Goal: Transaction & Acquisition: Obtain resource

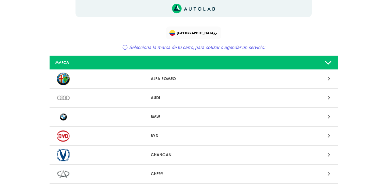
scroll to position [29, 0]
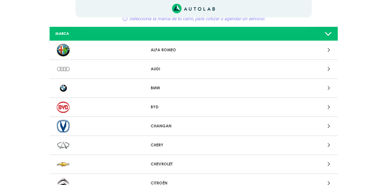
click at [208, 67] on p "AUDI" at bounding box center [194, 69] width 86 height 6
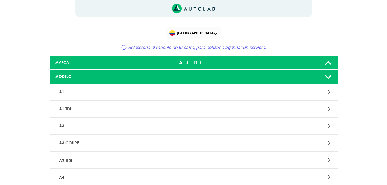
click at [85, 93] on p "A1" at bounding box center [146, 92] width 179 height 11
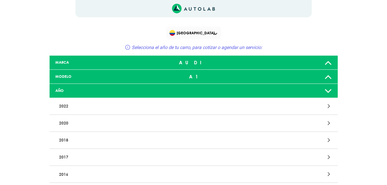
click at [86, 103] on p "2022" at bounding box center [146, 106] width 179 height 11
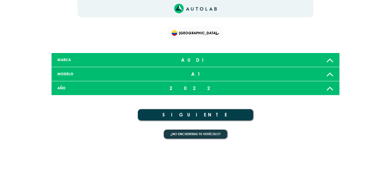
click at [202, 115] on button "SIGUIENTE" at bounding box center [195, 114] width 115 height 11
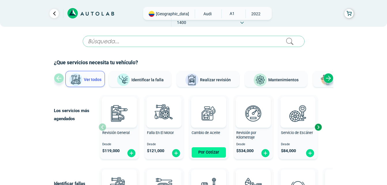
click at [212, 157] on button "Por Cotizar" at bounding box center [208, 152] width 34 height 10
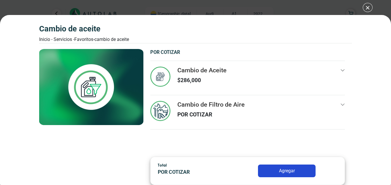
click at [367, 5] on div "Cambio de Aceite Inicio - Servicios - Favoritos - Cambio de Aceite Cambio de Ac…" at bounding box center [195, 92] width 391 height 185
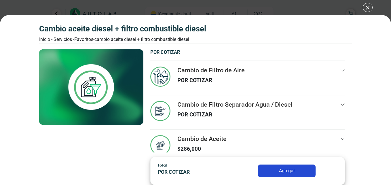
click at [370, 6] on div "CAMBIO ACEITE DIESEL + FILTRO COMBUSTIBLE DIESEL Inicio - Servicios - Favoritos…" at bounding box center [195, 92] width 391 height 185
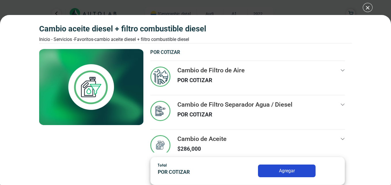
click at [368, 9] on div "CAMBIO ACEITE DIESEL + FILTRO COMBUSTIBLE DIESEL Inicio - Servicios - Favoritos…" at bounding box center [195, 92] width 391 height 185
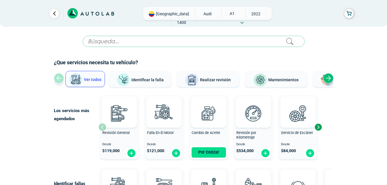
click at [244, 22] on icon at bounding box center [241, 23] width 3 height 2
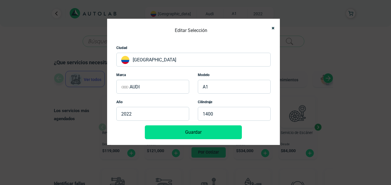
click at [143, 87] on p "AUDI" at bounding box center [152, 87] width 73 height 14
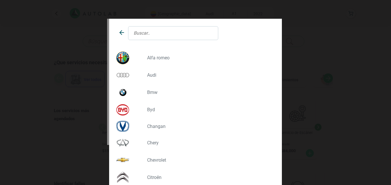
click at [151, 158] on p "CHEVROLET" at bounding box center [208, 159] width 123 height 5
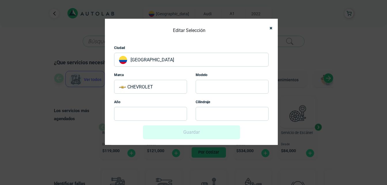
click at [210, 85] on p at bounding box center [231, 87] width 73 height 14
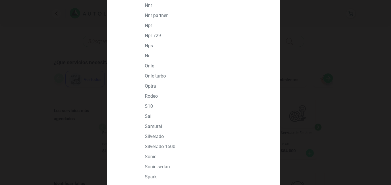
scroll to position [662, 0]
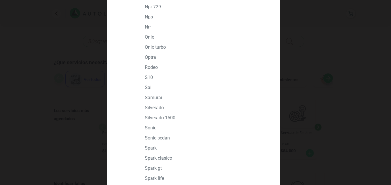
click at [147, 88] on p "SAIL" at bounding box center [206, 87] width 123 height 5
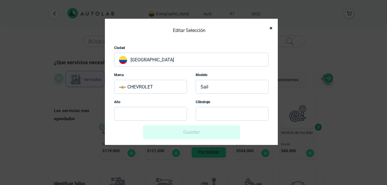
click at [143, 115] on p at bounding box center [150, 114] width 73 height 14
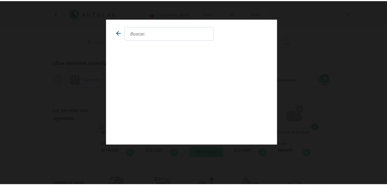
scroll to position [0, 0]
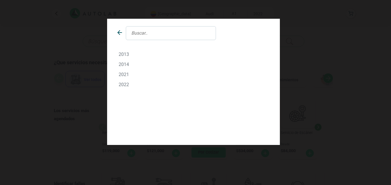
click at [135, 65] on p "2014" at bounding box center [194, 64] width 150 height 5
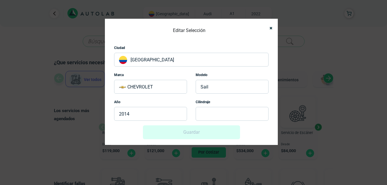
click at [152, 116] on p "2014" at bounding box center [150, 114] width 73 height 14
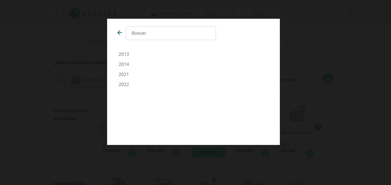
click at [127, 76] on p "2021" at bounding box center [194, 74] width 150 height 5
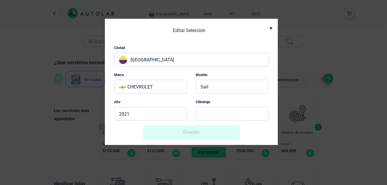
click at [213, 113] on p at bounding box center [231, 114] width 73 height 14
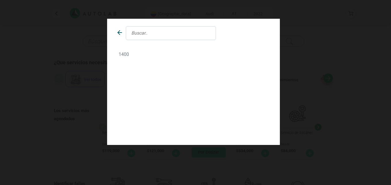
click at [125, 54] on p "1400" at bounding box center [194, 54] width 150 height 5
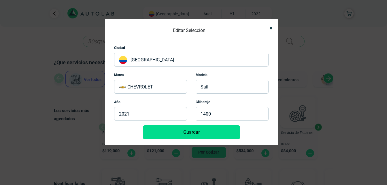
click at [212, 129] on button "Guardar" at bounding box center [191, 132] width 97 height 14
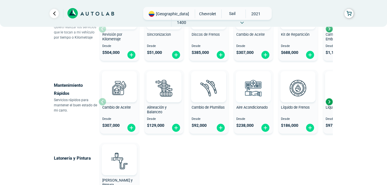
scroll to position [288, 0]
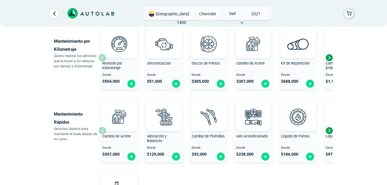
click at [330, 128] on div "Next slide" at bounding box center [328, 130] width 9 height 9
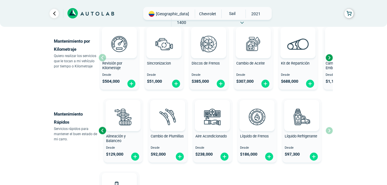
click at [328, 55] on div "Next slide" at bounding box center [328, 57] width 9 height 9
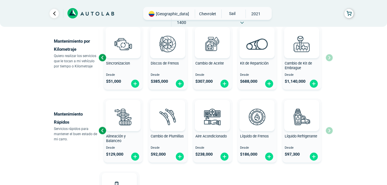
click at [328, 55] on div "Revisión por Kilometraje Desde $ 504,000 Sincronizacion Desde $ 51,000 Discos d…" at bounding box center [215, 57] width 234 height 69
